Goal: Navigation & Orientation: Find specific page/section

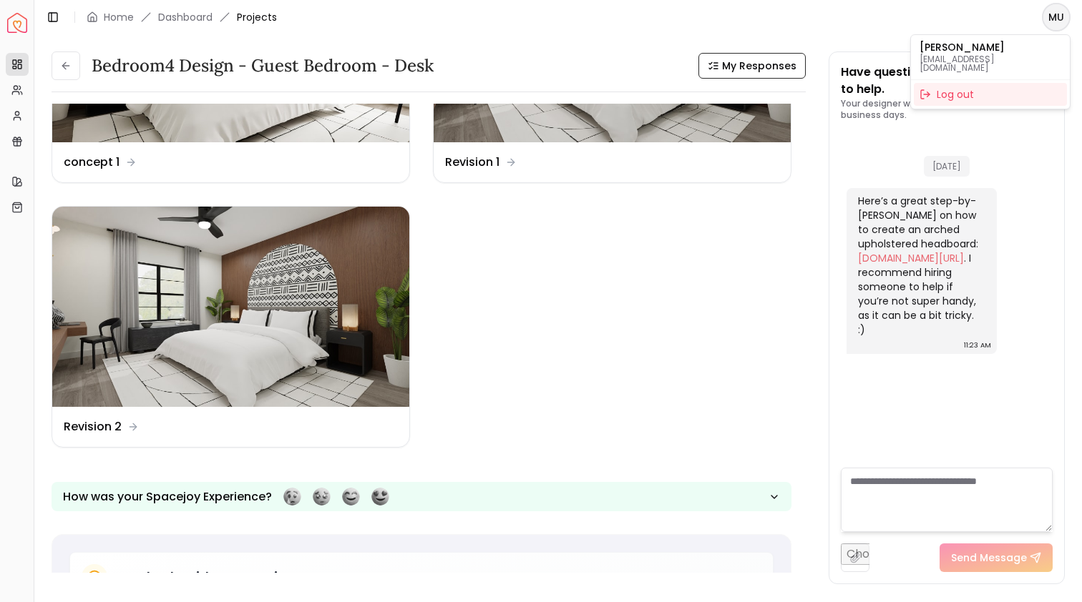
click at [1053, 26] on html "Spacejoy Dashboard Overview Projects My Referrals My Profile Gift Card Balance …" at bounding box center [541, 301] width 1082 height 602
click at [768, 24] on html "Spacejoy Dashboard Overview Projects My Referrals My Profile Gift Card Balance …" at bounding box center [541, 301] width 1082 height 602
click at [177, 21] on link "Dashboard" at bounding box center [185, 17] width 54 height 14
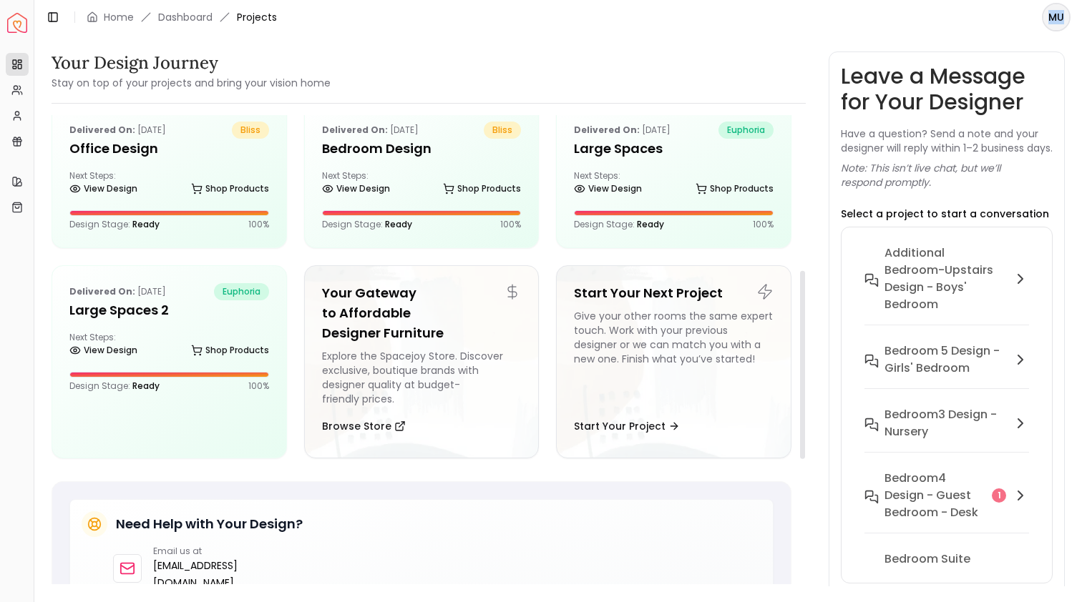
scroll to position [387, 0]
click at [683, 151] on h5 "Large Spaces" at bounding box center [674, 148] width 200 height 20
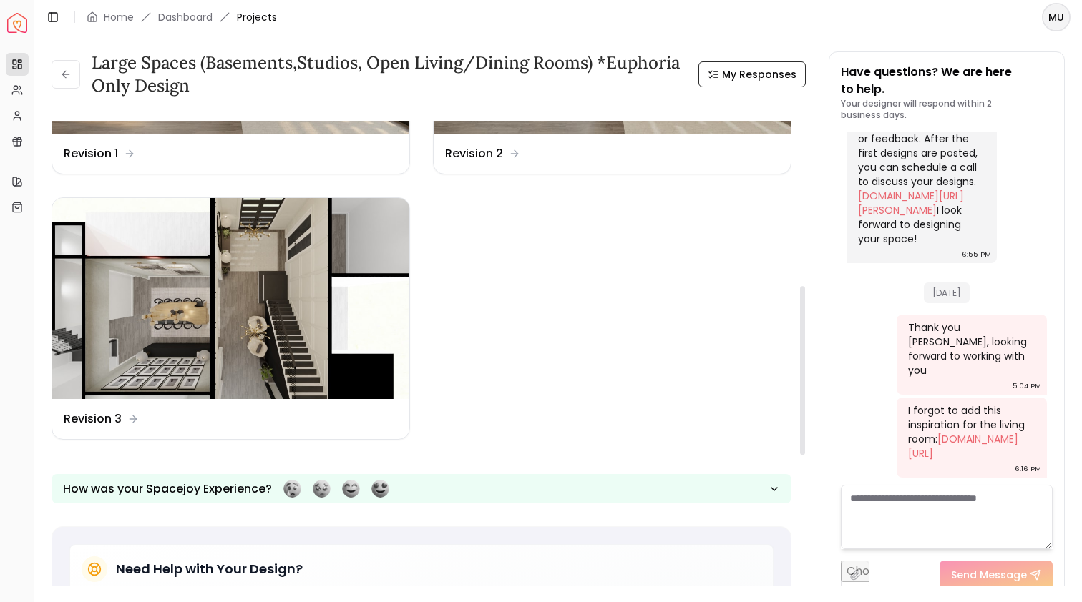
scroll to position [452, 0]
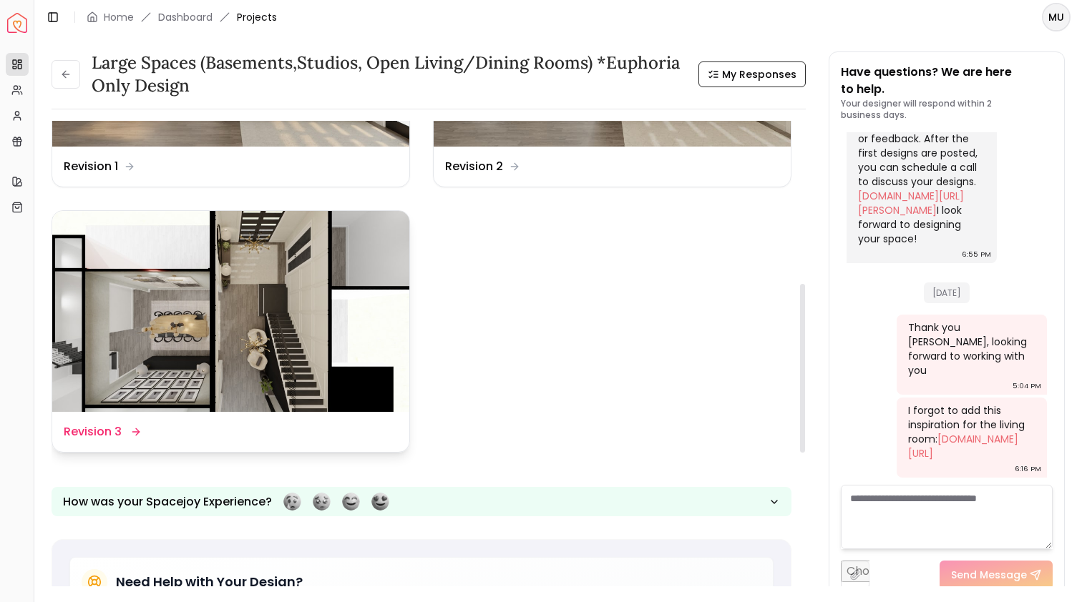
click at [303, 319] on img at bounding box center [230, 311] width 357 height 201
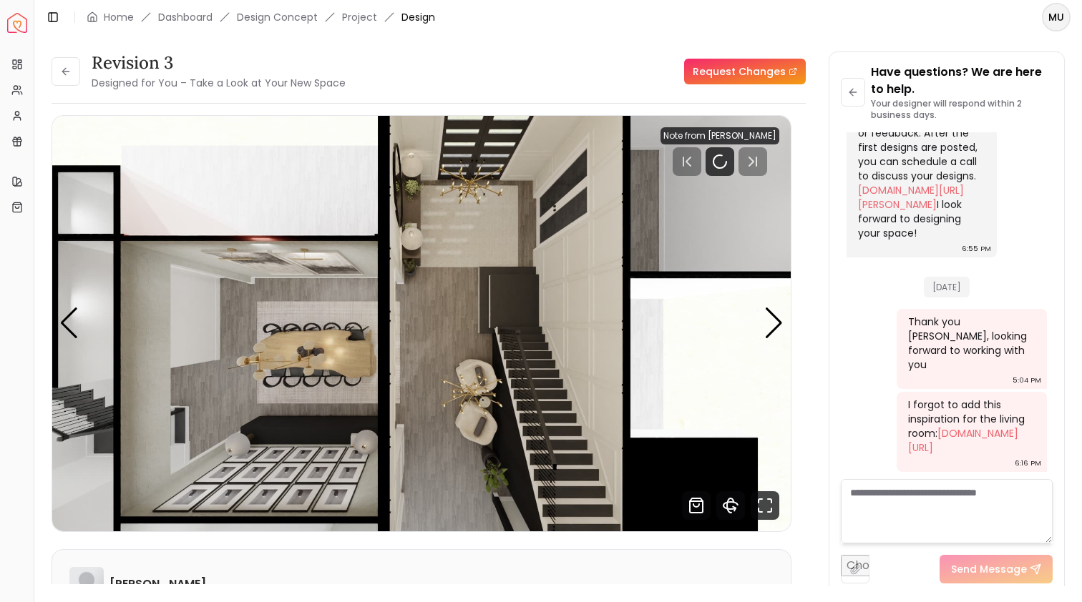
scroll to position [626, 0]
click at [607, 250] on img "1 / 5" at bounding box center [421, 324] width 738 height 416
click at [763, 321] on img "1 / 5" at bounding box center [421, 324] width 738 height 416
click at [775, 320] on div "Next slide" at bounding box center [773, 323] width 19 height 31
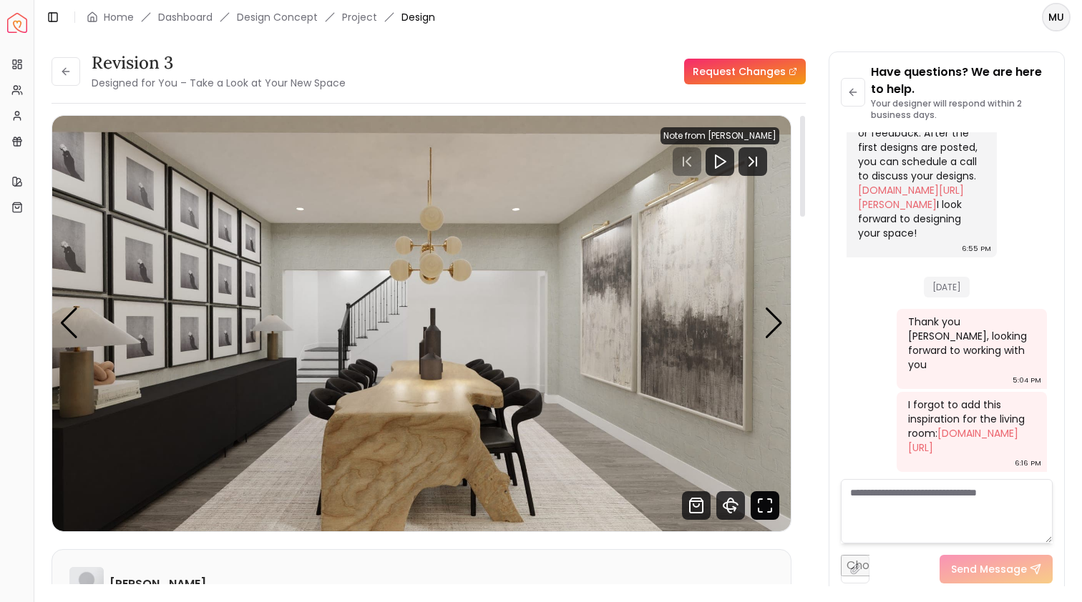
click at [765, 501] on icon "Fullscreen" at bounding box center [764, 505] width 29 height 29
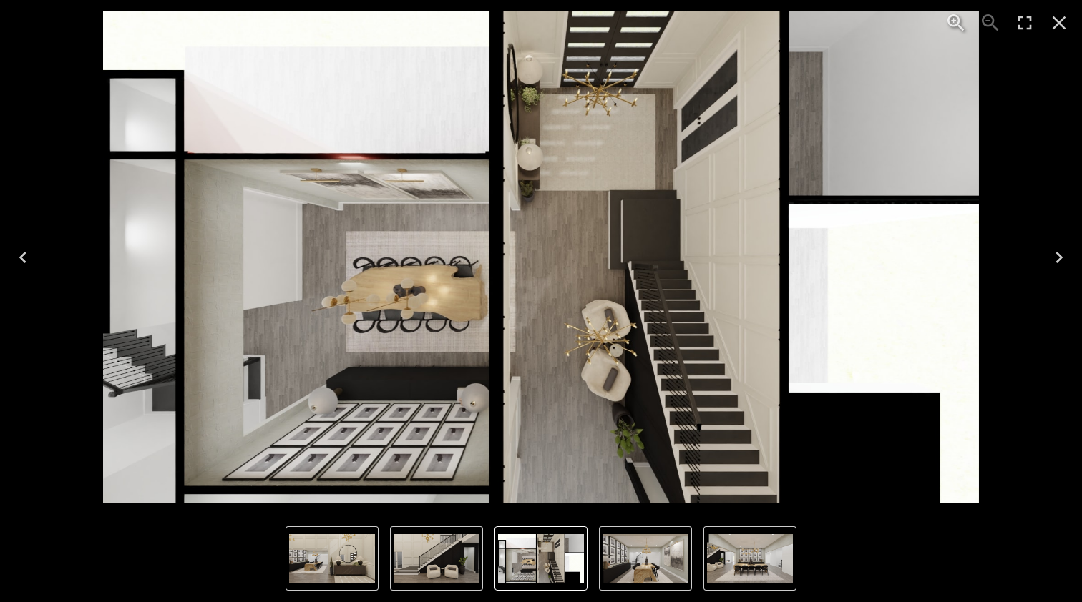
click at [1062, 247] on icon "Next" at bounding box center [1058, 257] width 23 height 23
